Goal: Information Seeking & Learning: Learn about a topic

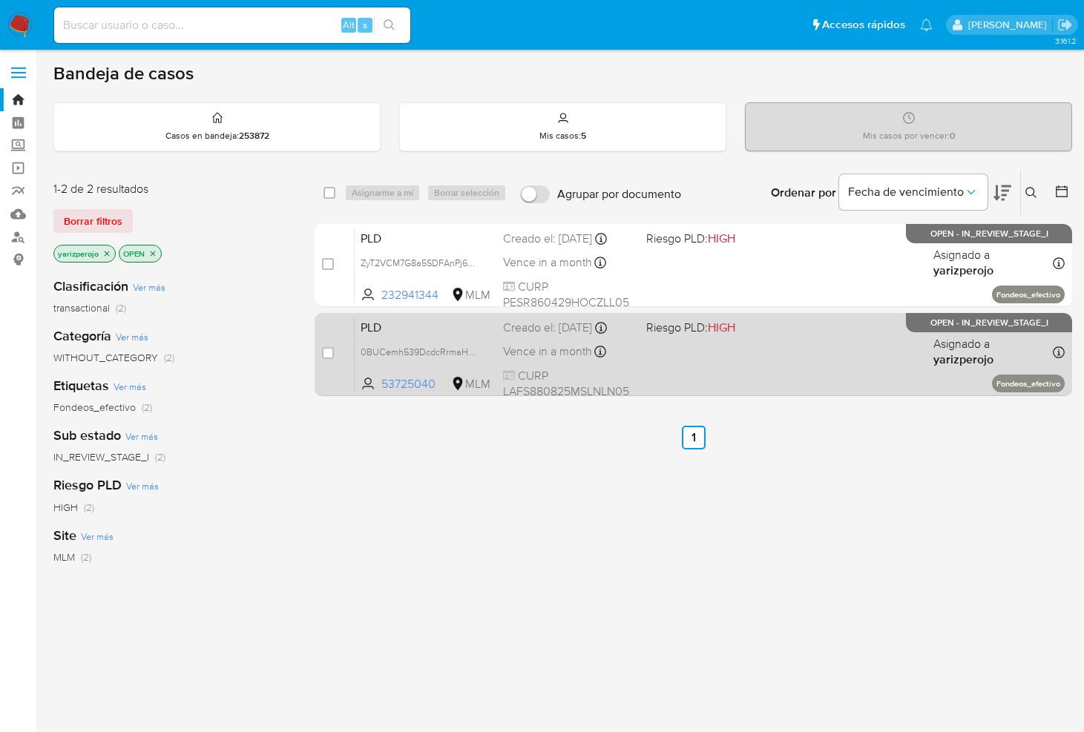
click at [661, 355] on div "PLD 0BUCemh539DcdcRrmaHSmccf 53725040 MLM Riesgo PLD: HIGH Creado el: [DATE] Cr…" at bounding box center [710, 354] width 710 height 75
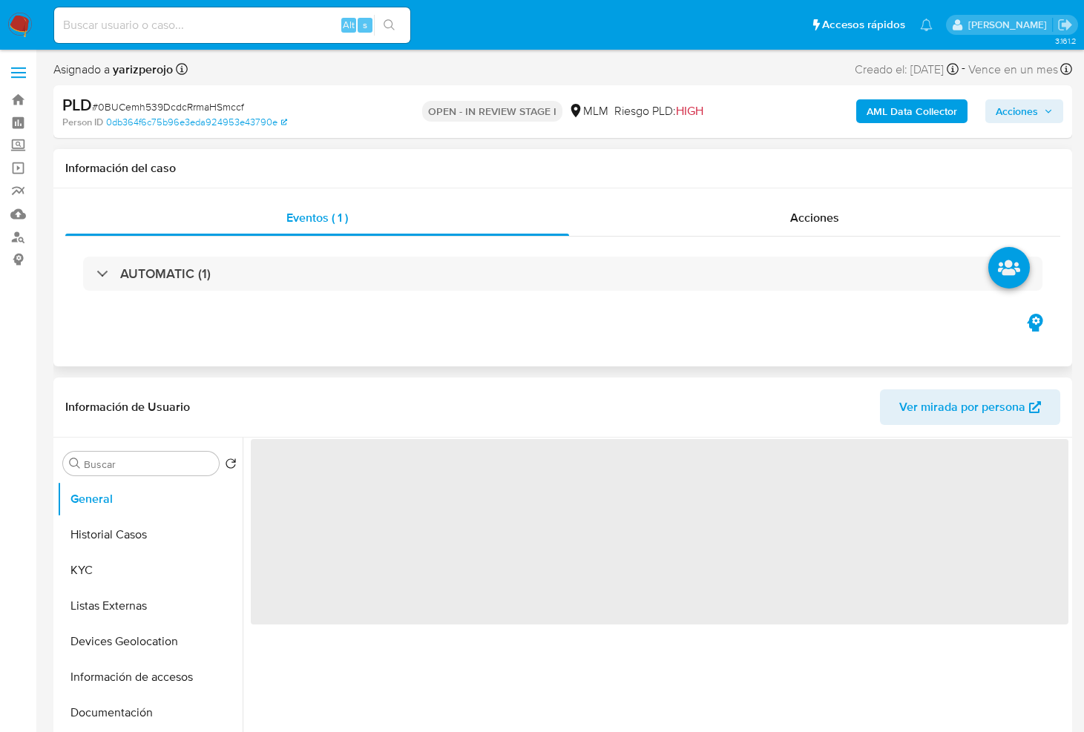
select select "10"
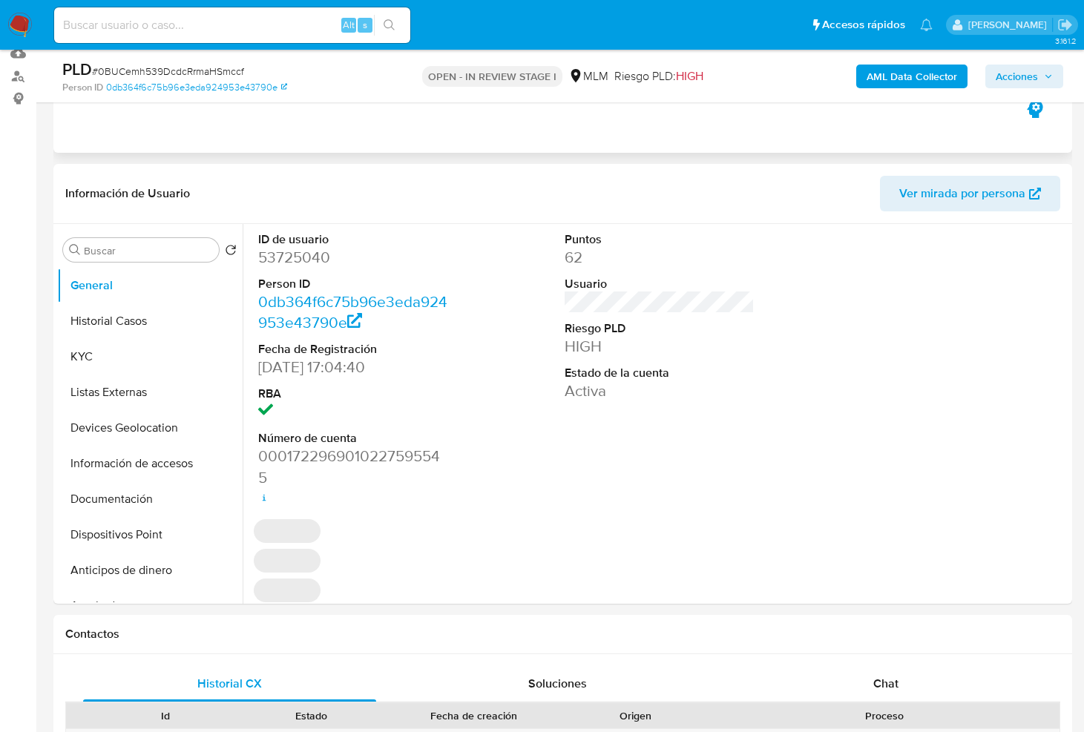
scroll to position [186, 0]
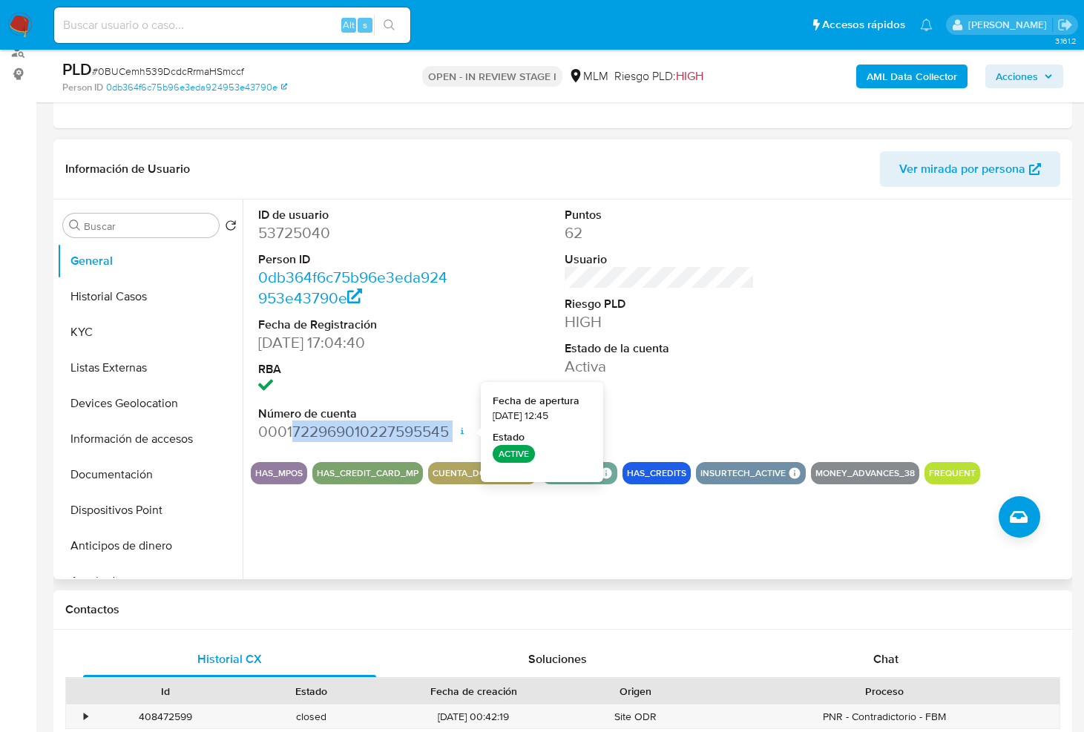
drag, startPoint x: 292, startPoint y: 430, endPoint x: 466, endPoint y: 431, distance: 174.4
click at [448, 431] on dd "0001722969010227595545 Fecha de apertura 18/03/2024 12:45 Estado ACTIVE" at bounding box center [353, 432] width 190 height 21
copy dd "722969010227595545"
drag, startPoint x: 226, startPoint y: 513, endPoint x: 296, endPoint y: 480, distance: 77.0
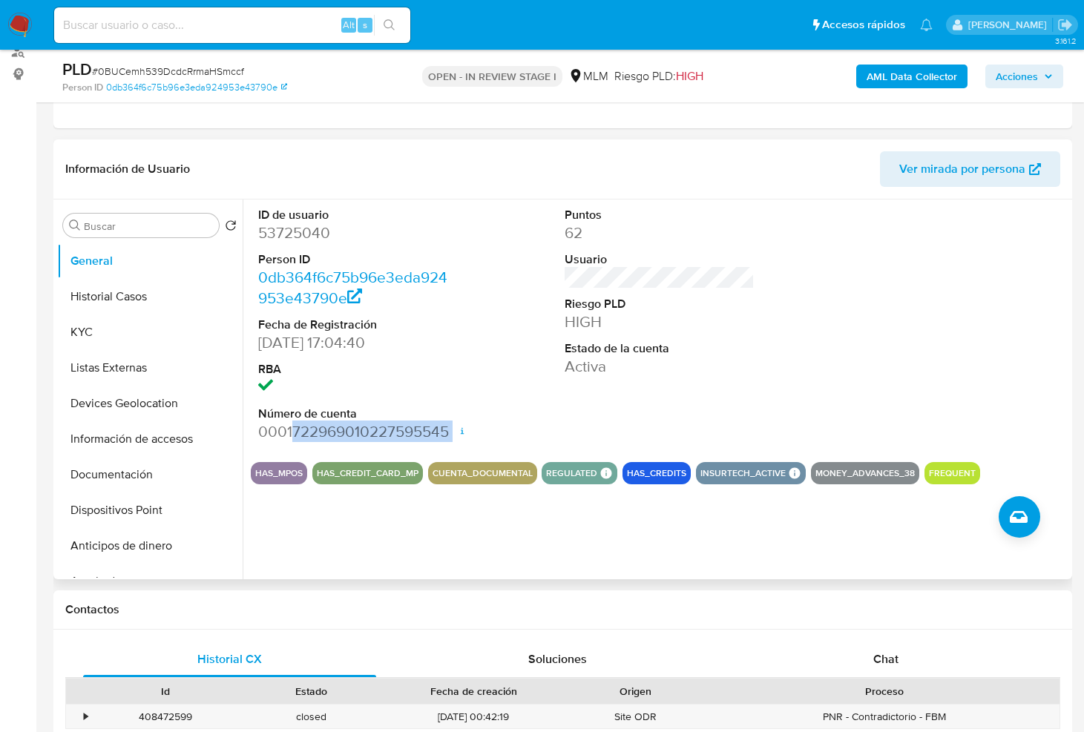
click at [226, 514] on button "Dispositivos Point" at bounding box center [150, 511] width 186 height 36
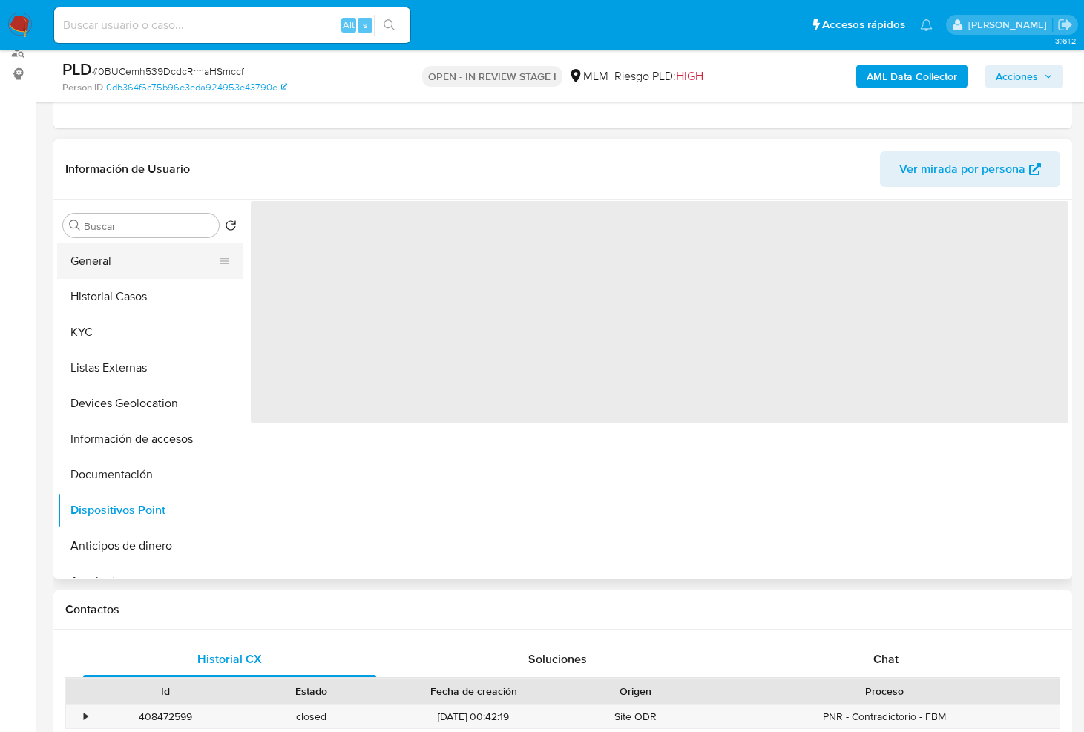
click at [128, 272] on button "General" at bounding box center [144, 261] width 174 height 36
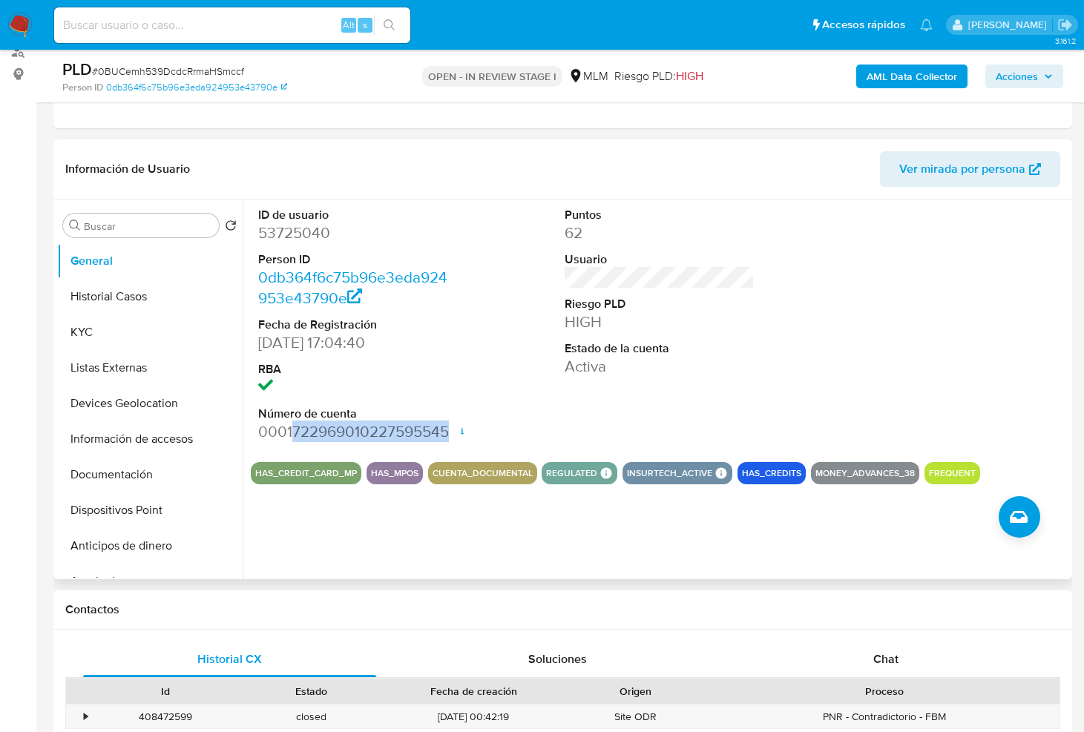
drag, startPoint x: 291, startPoint y: 431, endPoint x: 451, endPoint y: 431, distance: 160.3
click at [451, 431] on div "ID de usuario 53725040 Person ID 0db364f6c75b96e3eda924953e43790e Fecha de Regi…" at bounding box center [353, 325] width 205 height 251
copy dd "722969010227595545"
click at [303, 436] on dd "0001722969010227595545 Fecha de apertura 18/03/2024 12:45 Estado ACTIVE" at bounding box center [353, 432] width 190 height 21
drag, startPoint x: 291, startPoint y: 433, endPoint x: 446, endPoint y: 433, distance: 155.1
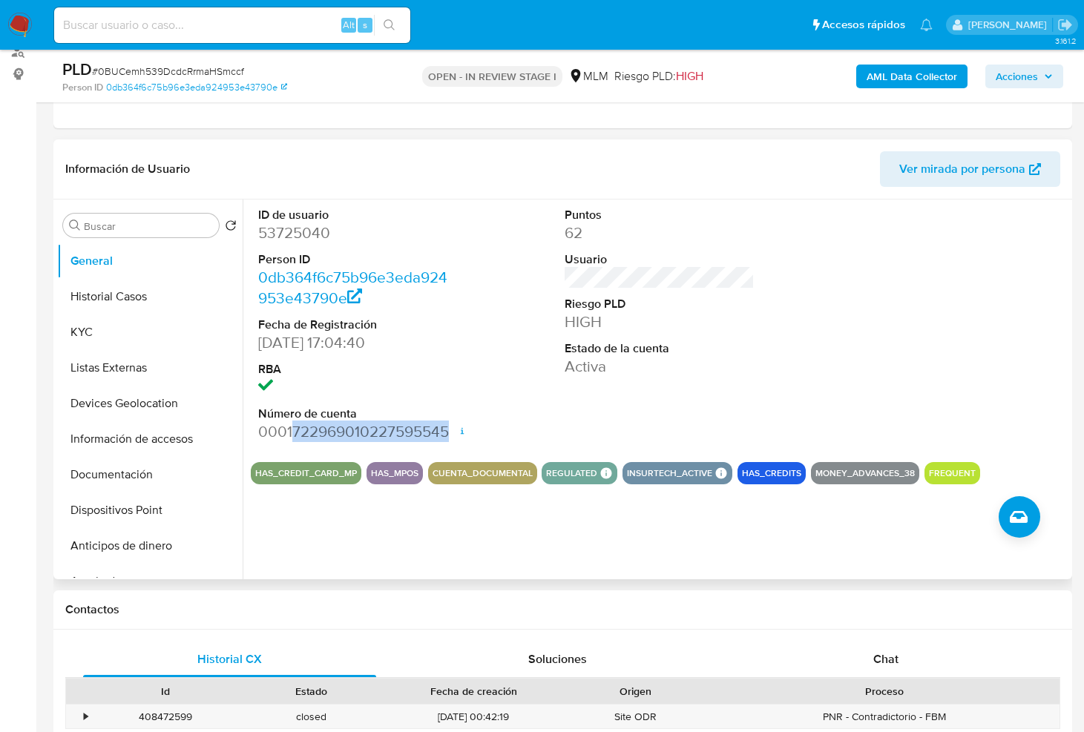
click at [446, 433] on dd "0001722969010227595545 Fecha de apertura 18/03/2024 12:45 Estado ACTIVE" at bounding box center [353, 432] width 190 height 21
copy dd "722969010227595545"
click at [125, 302] on button "Historial Casos" at bounding box center [144, 297] width 174 height 36
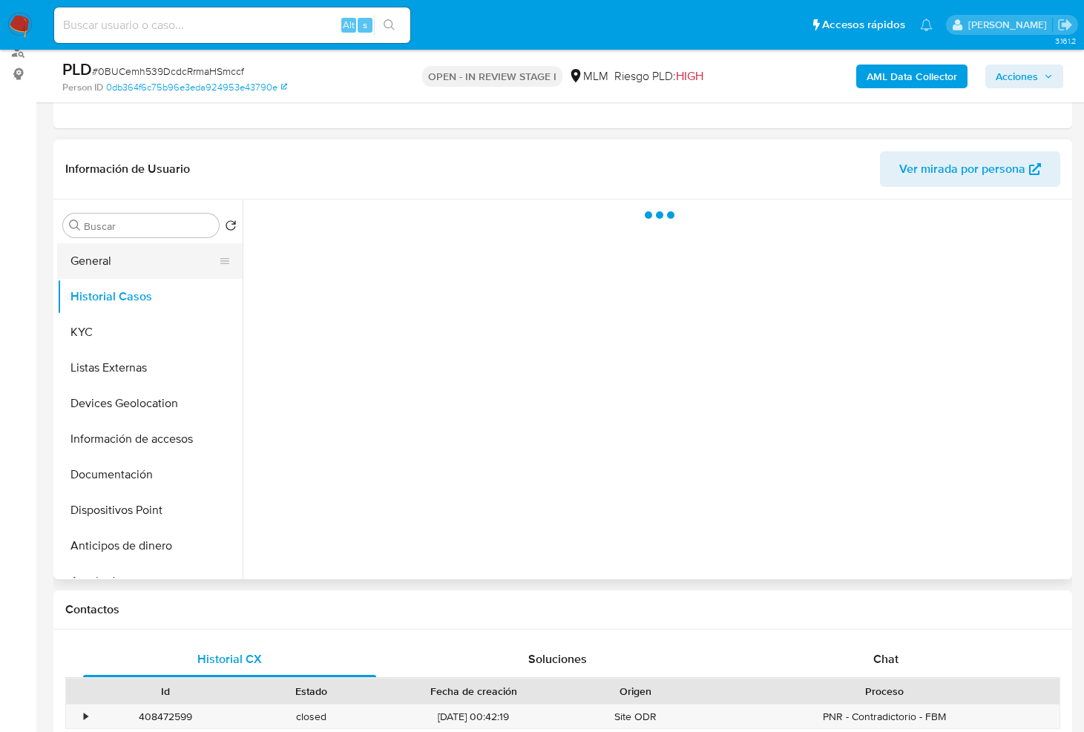
click at [127, 266] on button "General" at bounding box center [144, 261] width 174 height 36
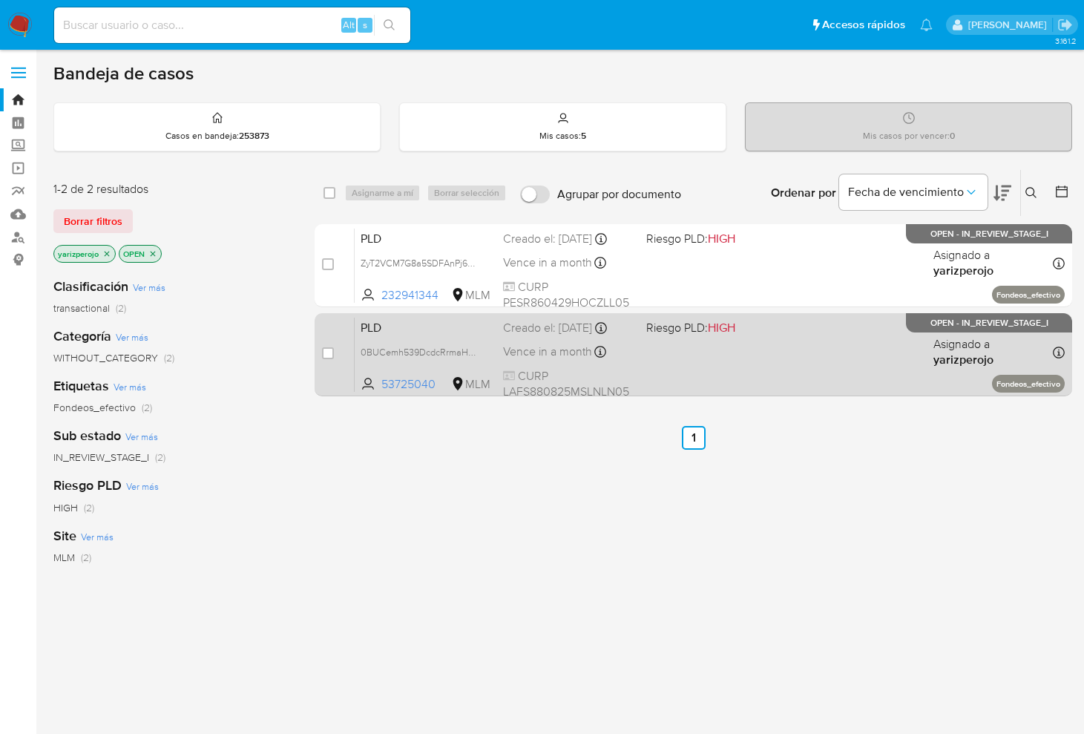
click at [740, 390] on div "PLD 0BUCemh539DcdcRrmaHSmccf 53725040 MLM Riesgo PLD: HIGH Creado el: [DATE] Cr…" at bounding box center [710, 354] width 710 height 75
click at [796, 368] on div "PLD 0BUCemh539DcdcRrmaHSmccf 53725040 MLM Riesgo PLD: HIGH Creado el: [DATE] Cr…" at bounding box center [710, 354] width 710 height 75
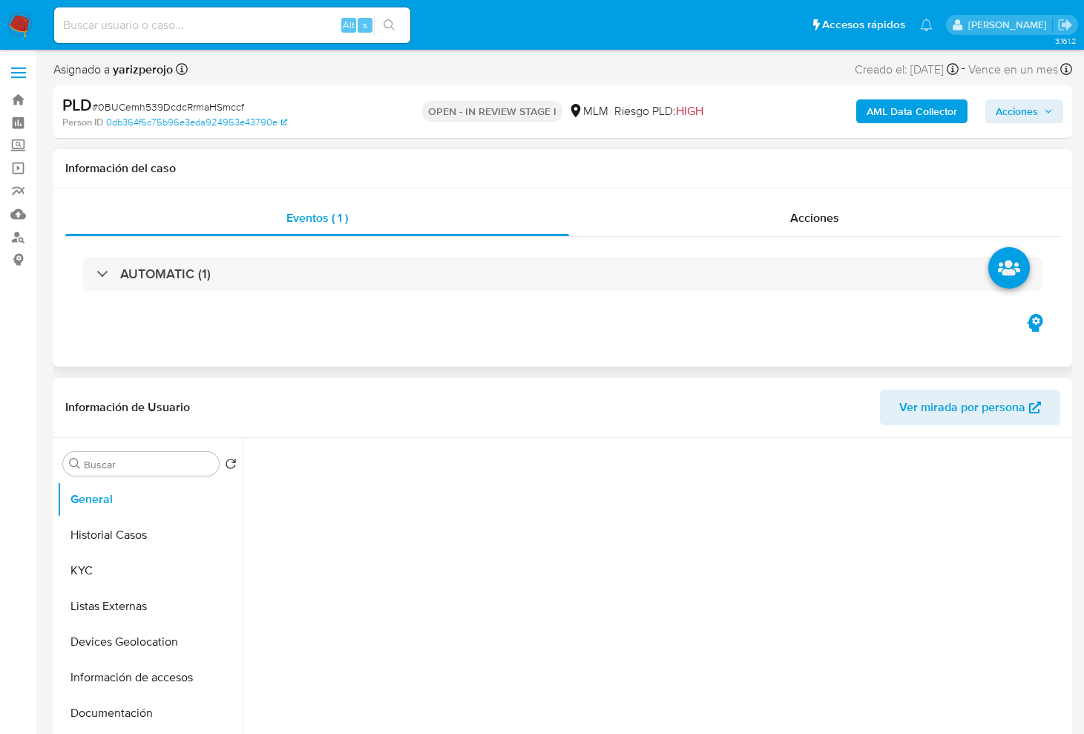
select select "10"
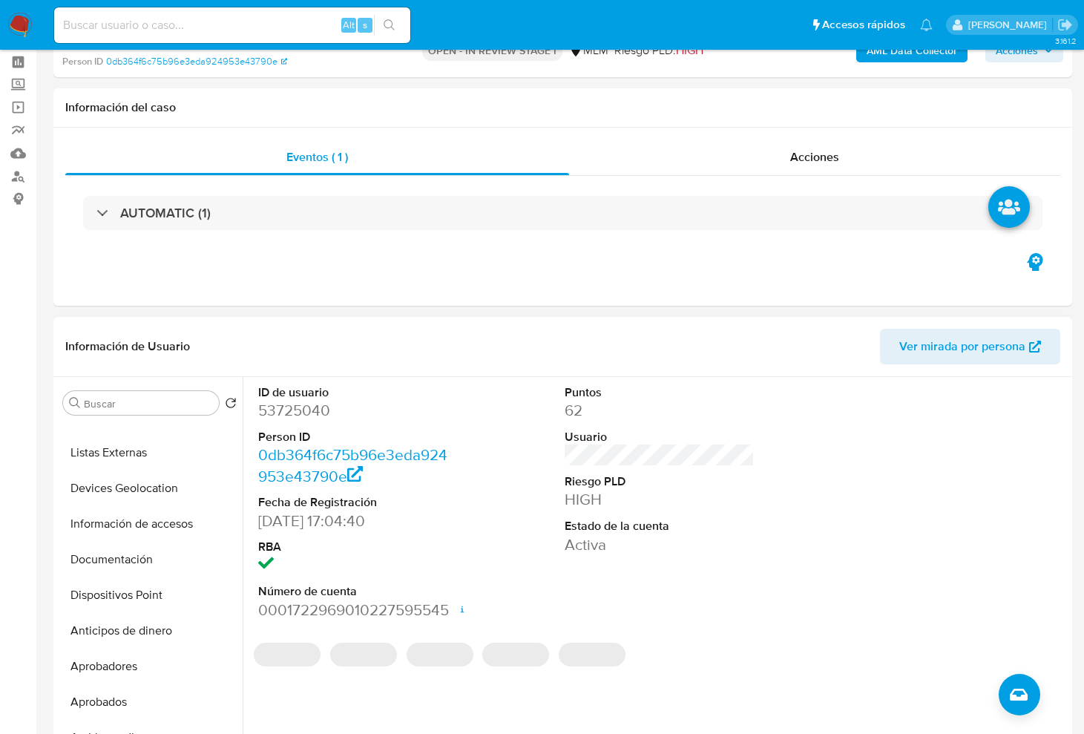
scroll to position [93, 0]
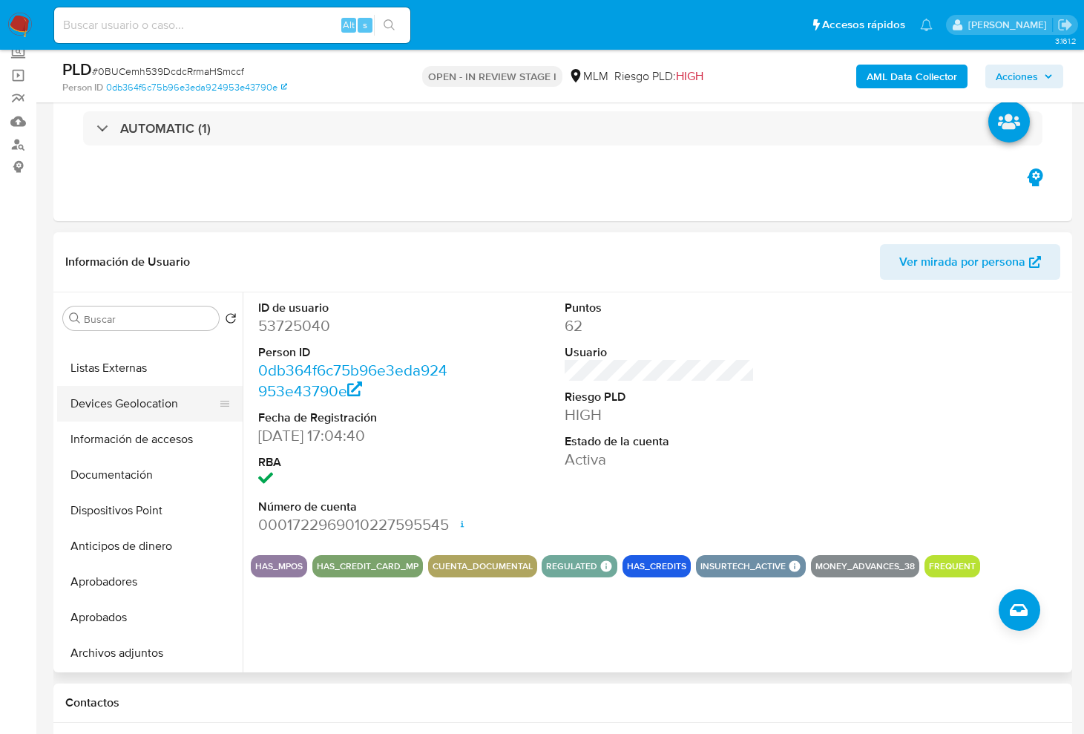
click at [140, 418] on button "Devices Geolocation" at bounding box center [144, 404] width 174 height 36
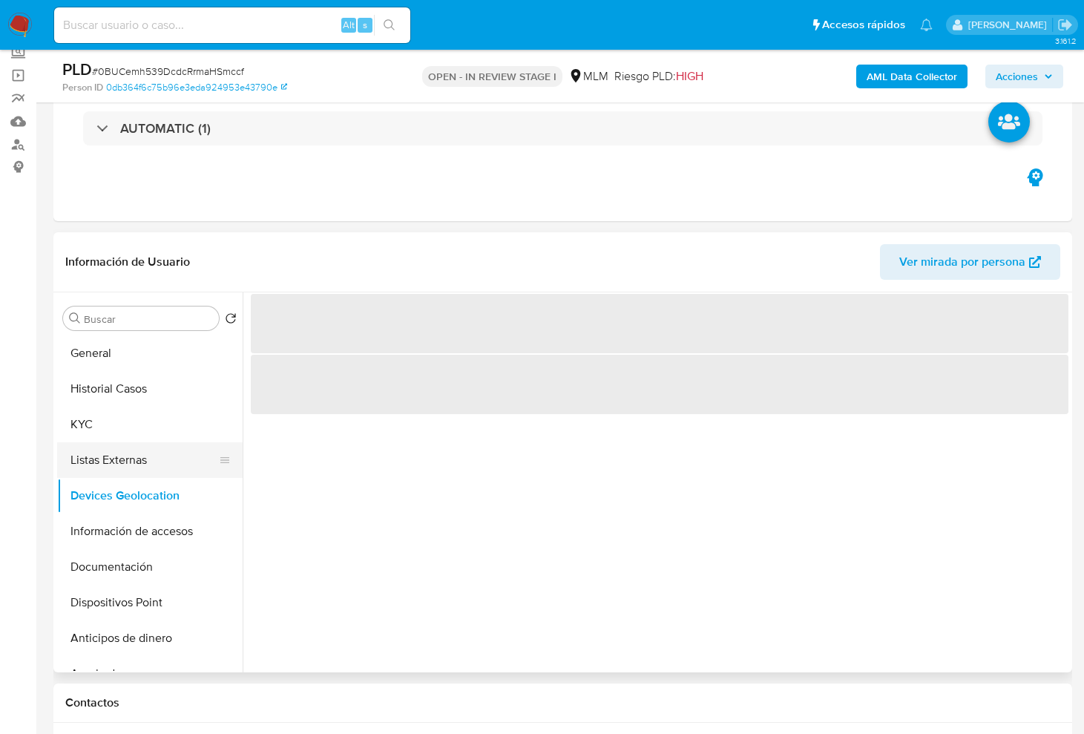
scroll to position [0, 0]
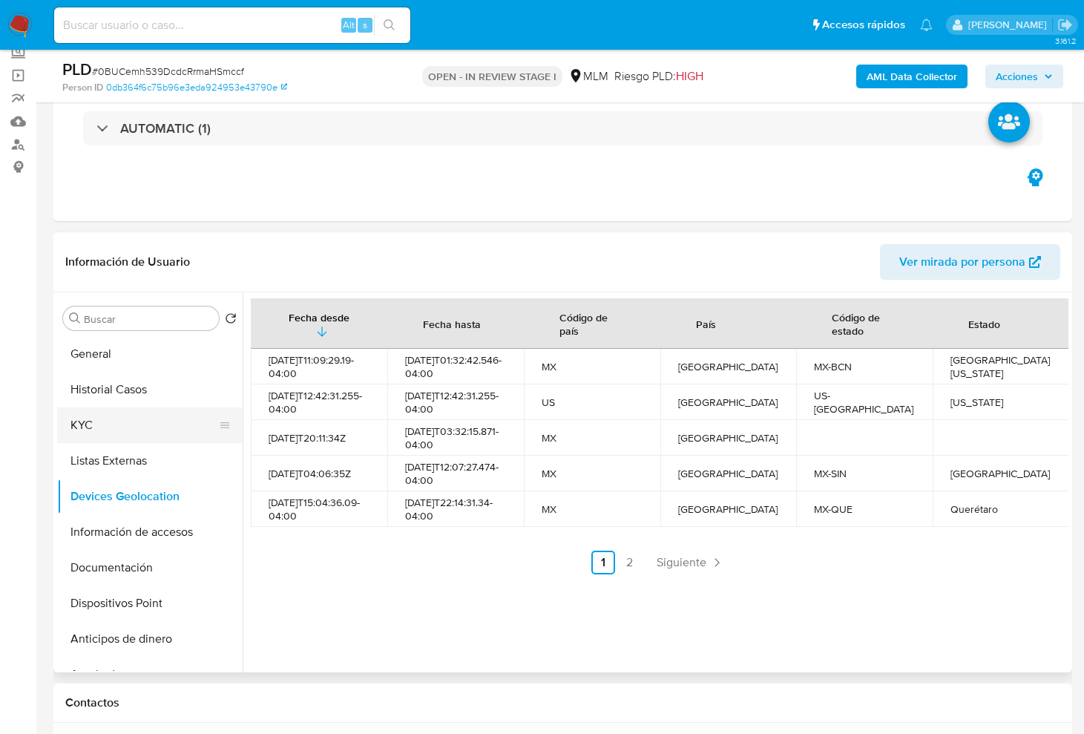
click at [104, 416] on button "KYC" at bounding box center [144, 425] width 174 height 36
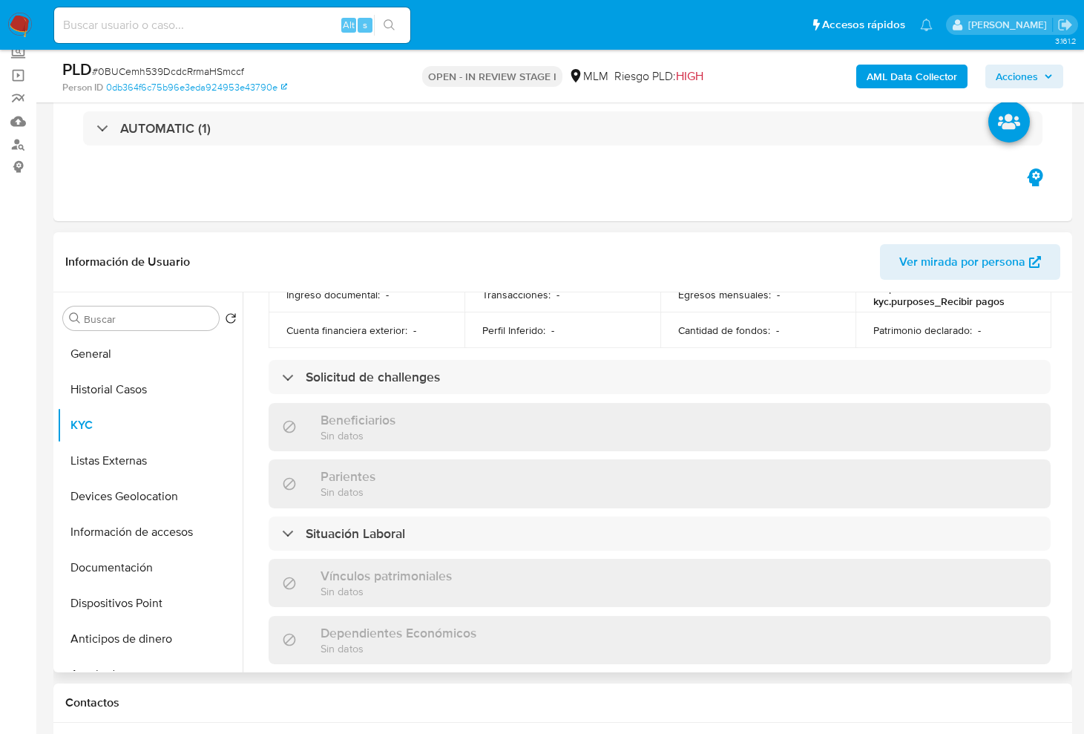
scroll to position [922, 0]
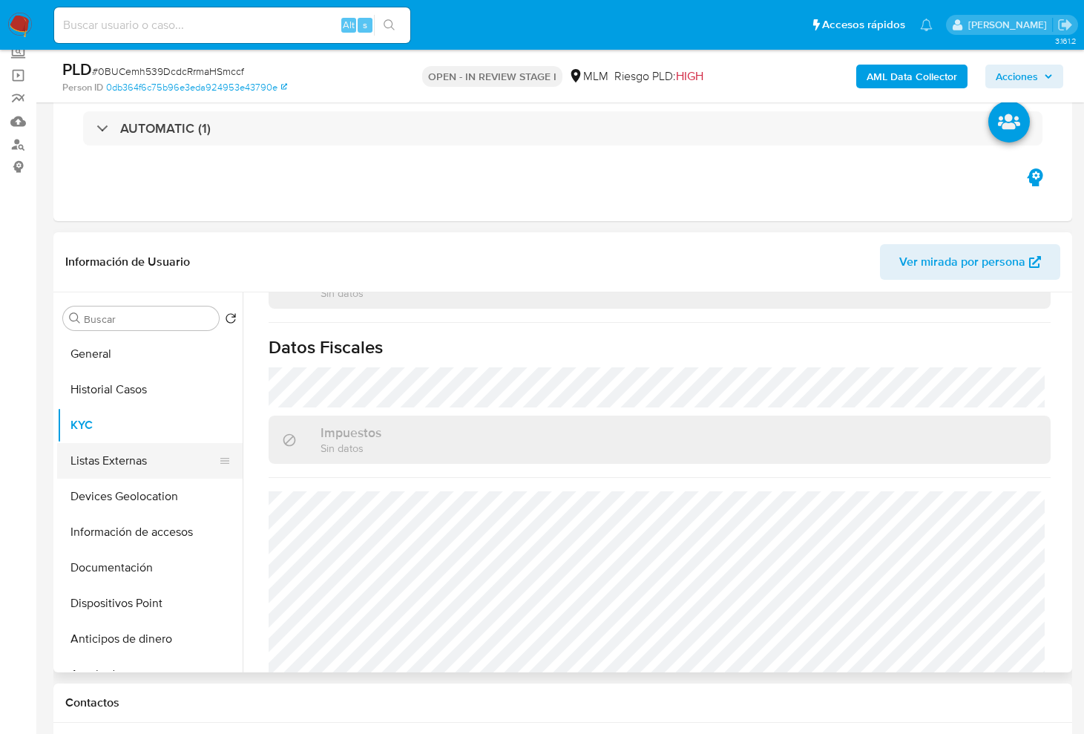
click at [160, 456] on button "Listas Externas" at bounding box center [144, 461] width 174 height 36
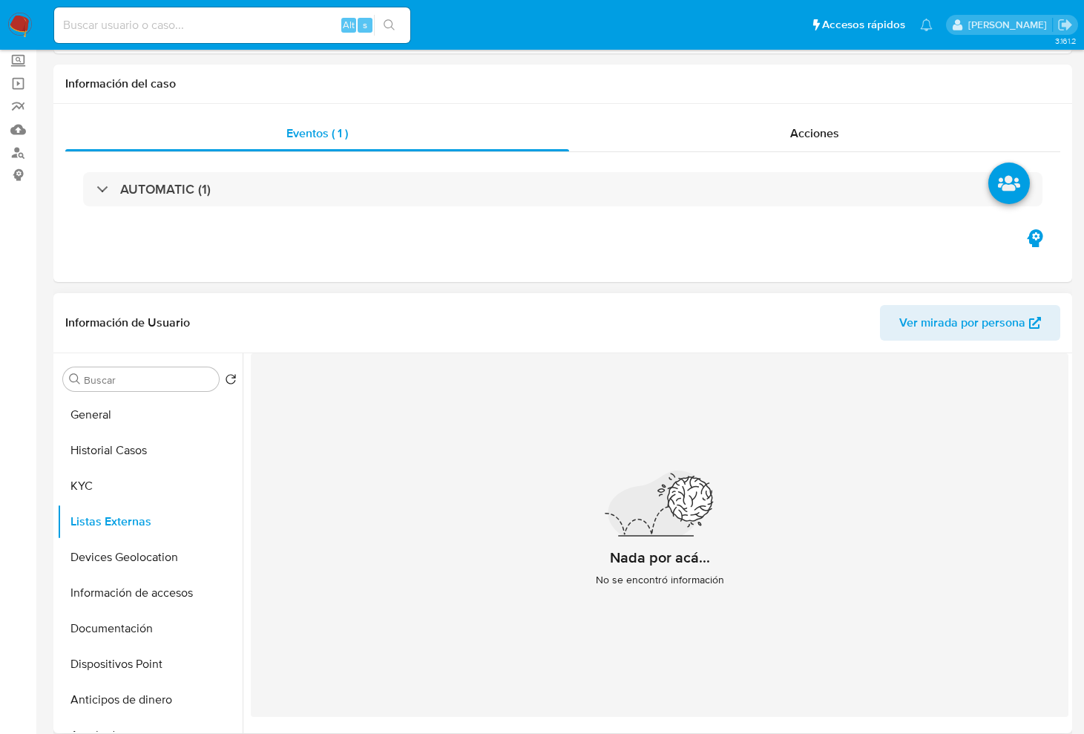
scroll to position [186, 0]
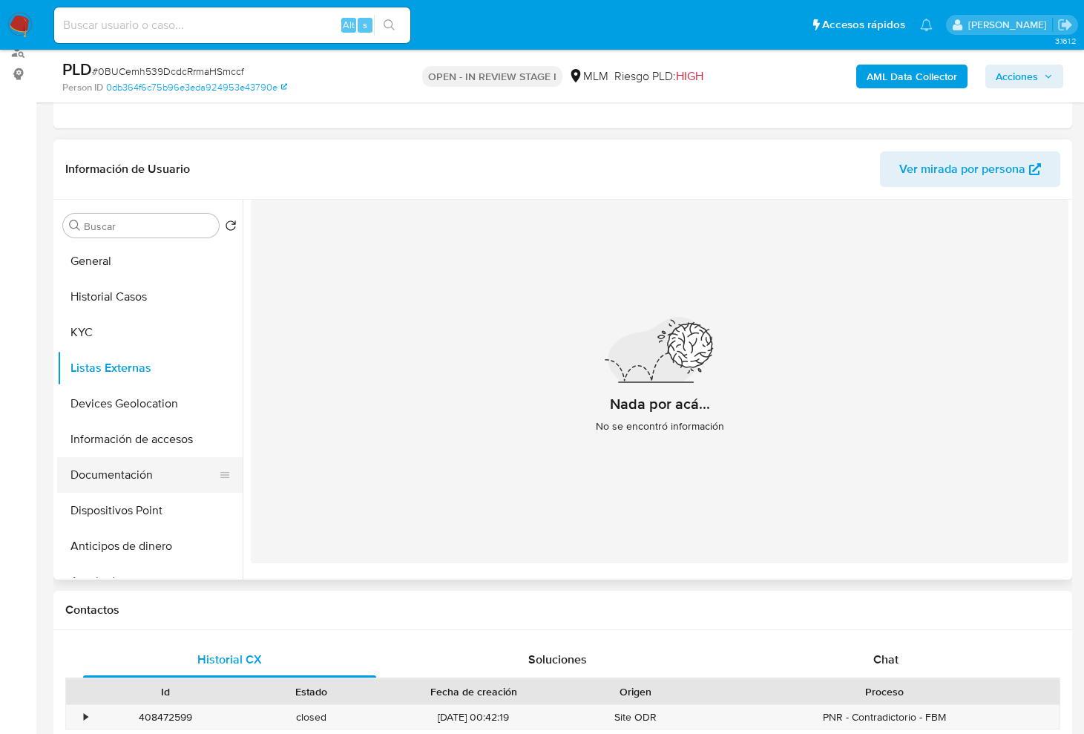
click at [140, 463] on button "Documentación" at bounding box center [144, 475] width 174 height 36
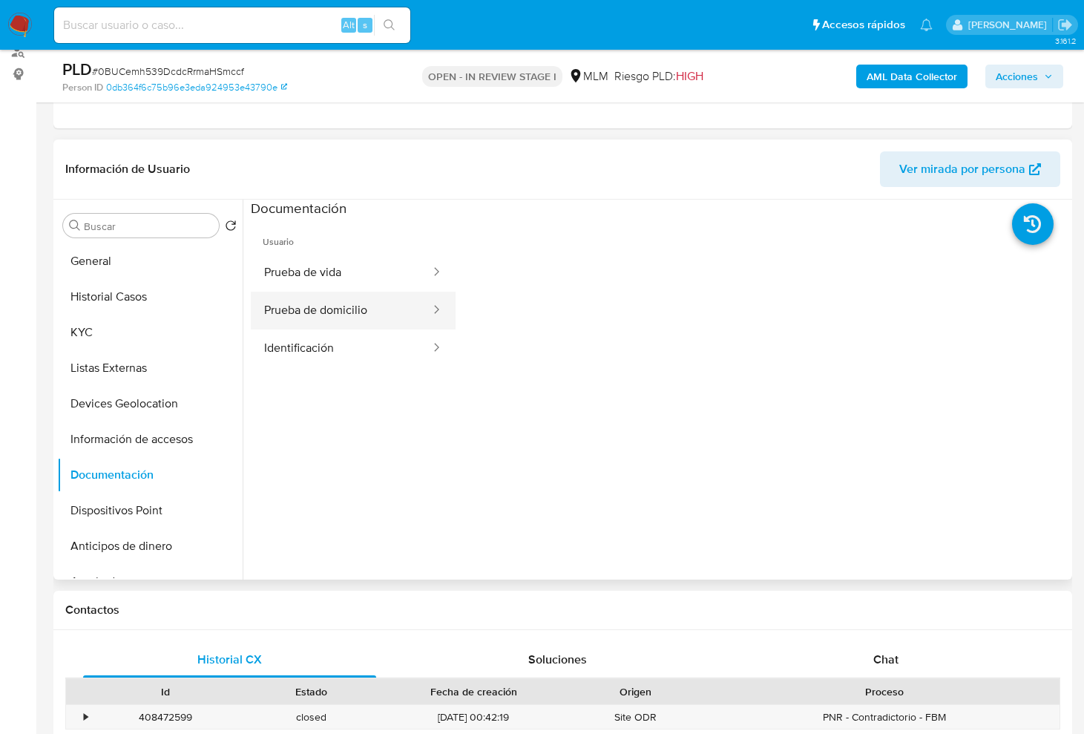
click at [359, 303] on button "Prueba de domicilio" at bounding box center [341, 311] width 181 height 38
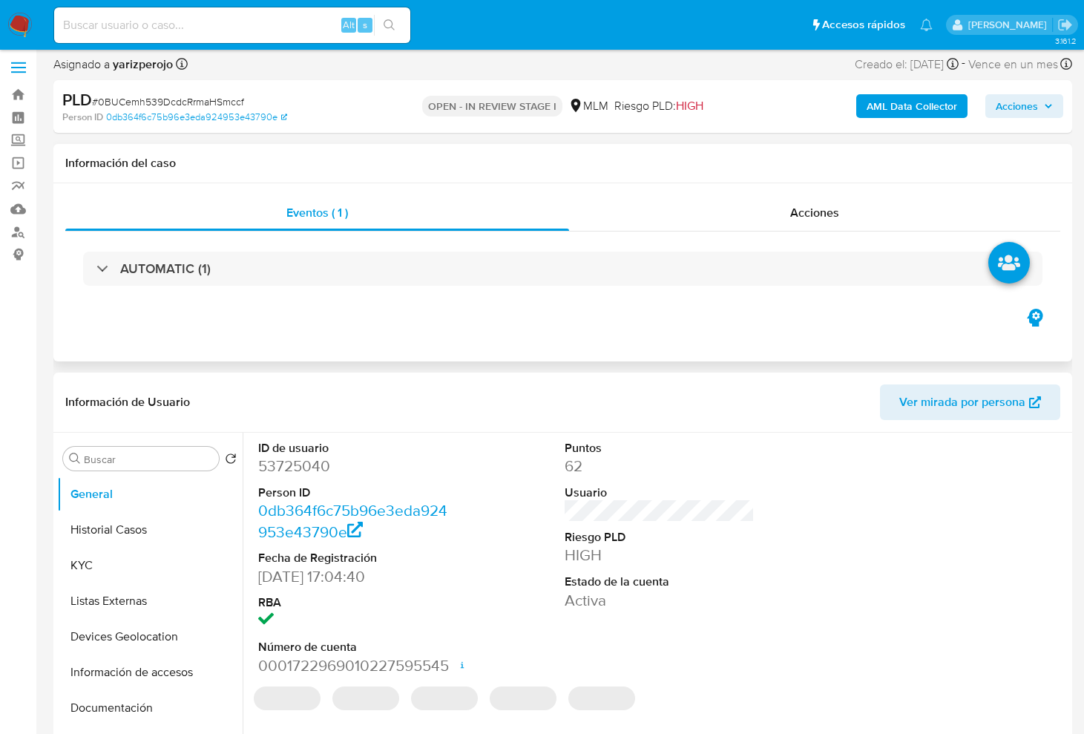
select select "10"
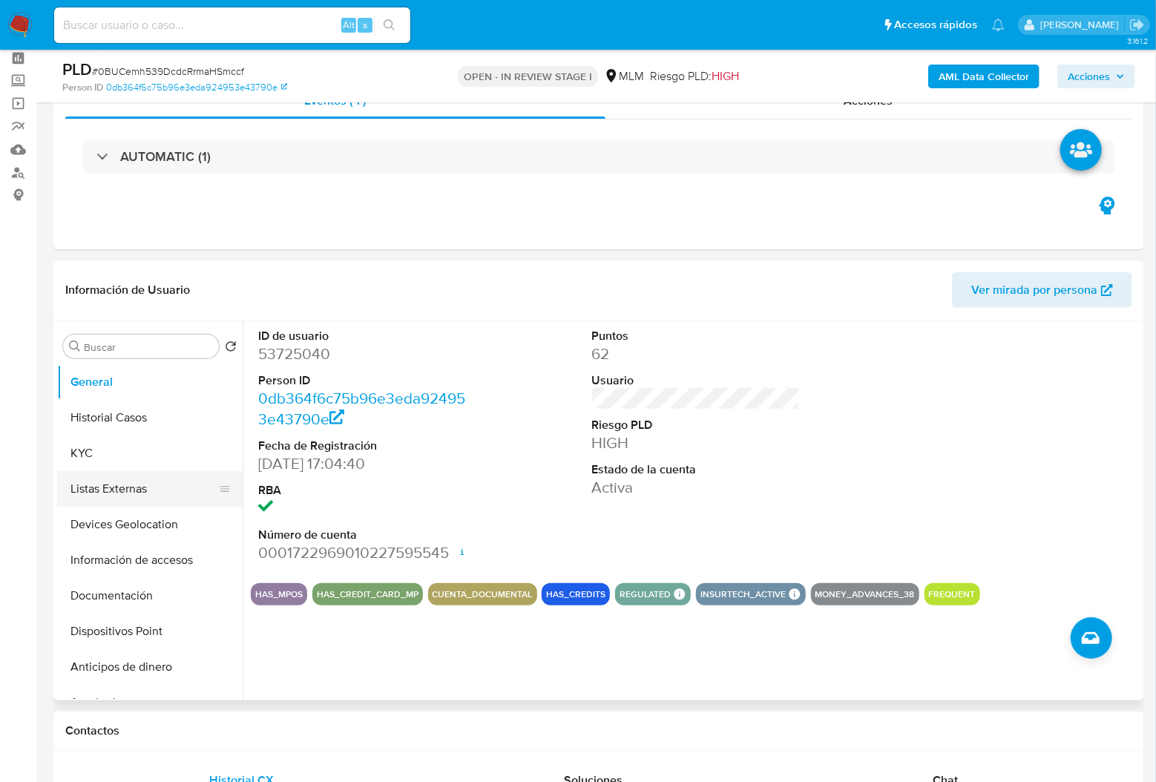
scroll to position [99, 0]
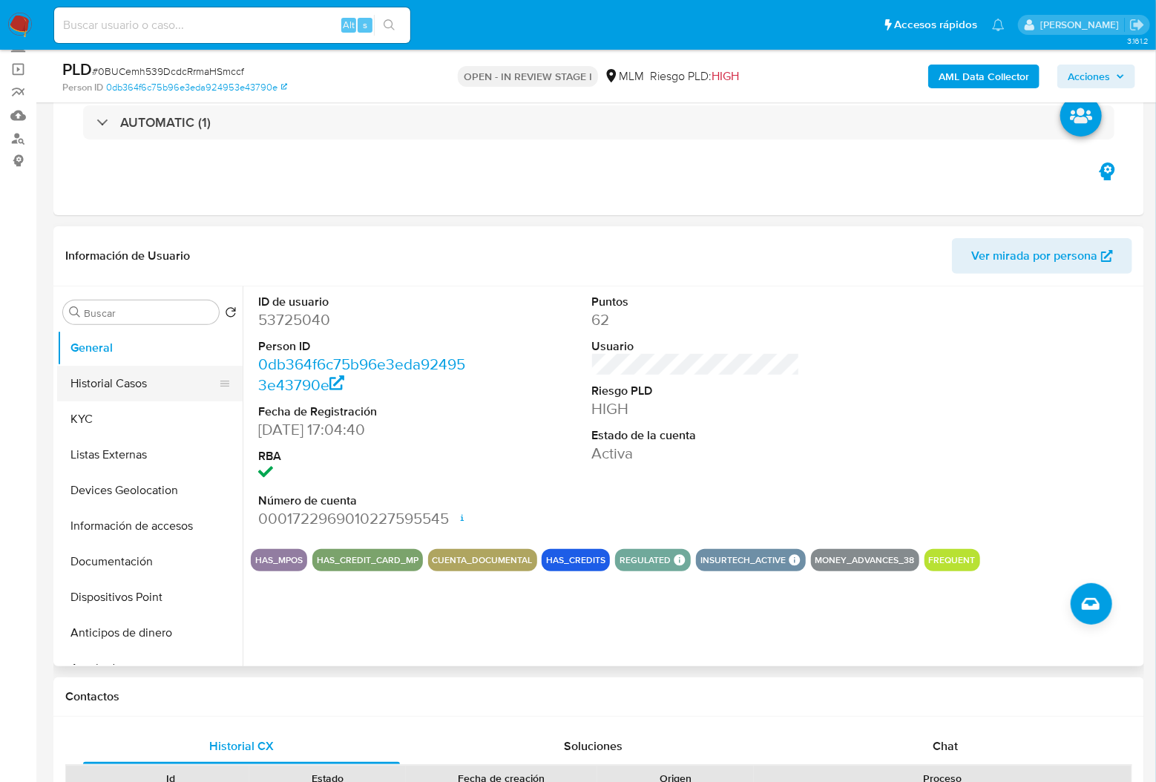
click at [147, 395] on button "Historial Casos" at bounding box center [144, 384] width 174 height 36
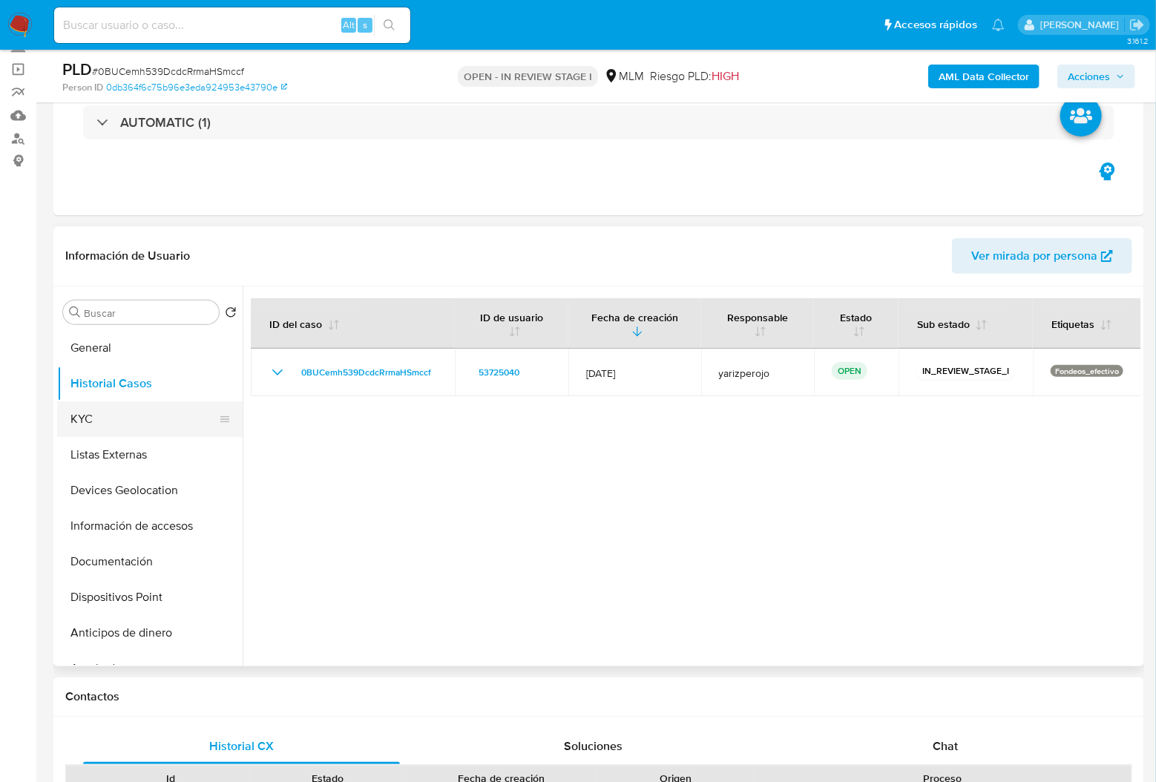
click at [142, 428] on button "KYC" at bounding box center [144, 419] width 174 height 36
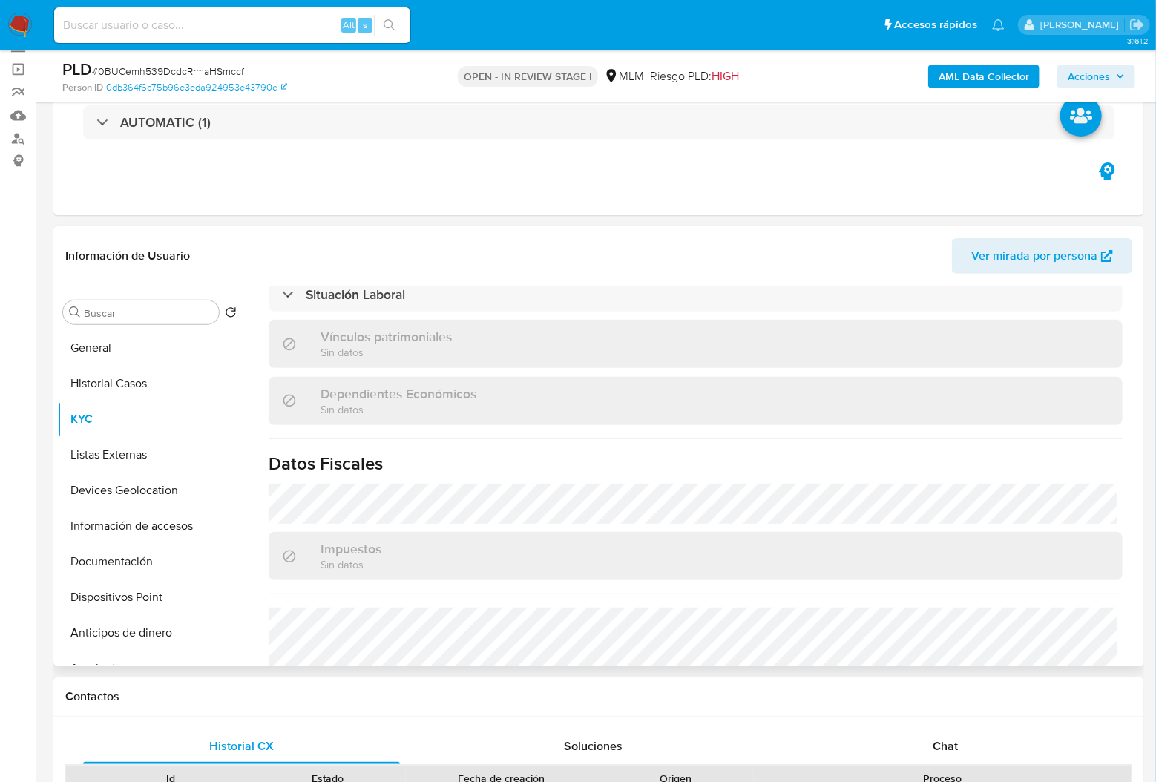
scroll to position [919, 0]
